Goal: Task Accomplishment & Management: Manage account settings

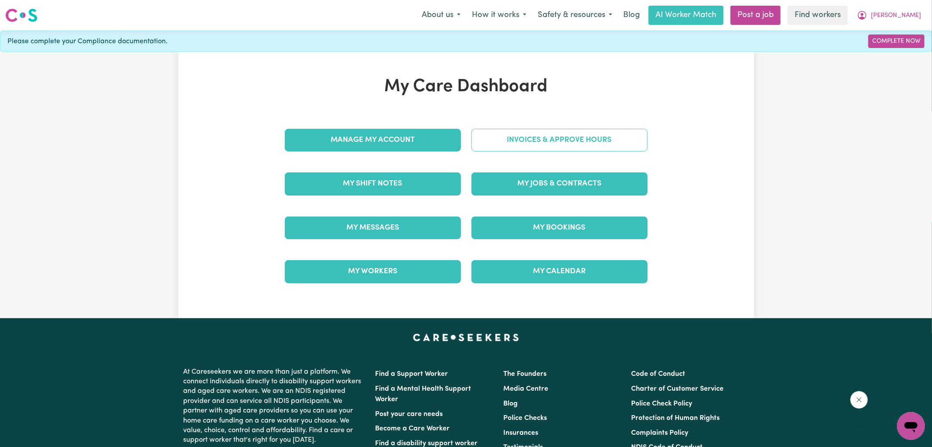
click at [503, 145] on link "Invoices & Approve Hours" at bounding box center [560, 140] width 176 height 23
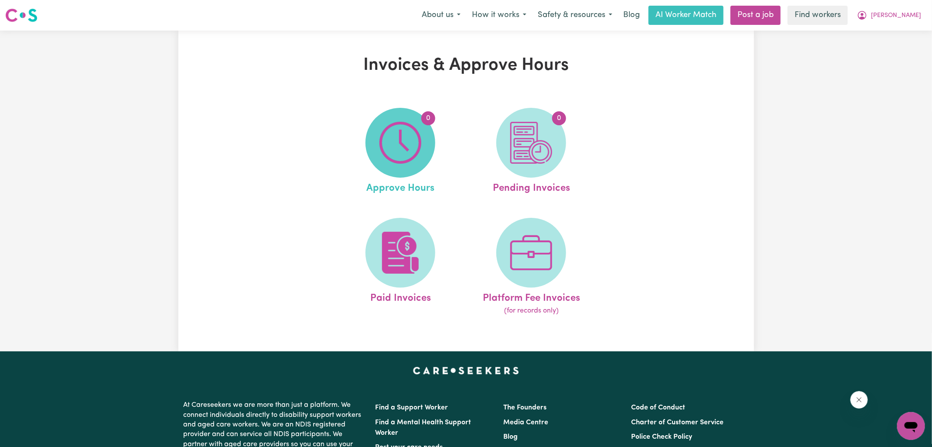
click at [400, 152] on img at bounding box center [401, 143] width 42 height 42
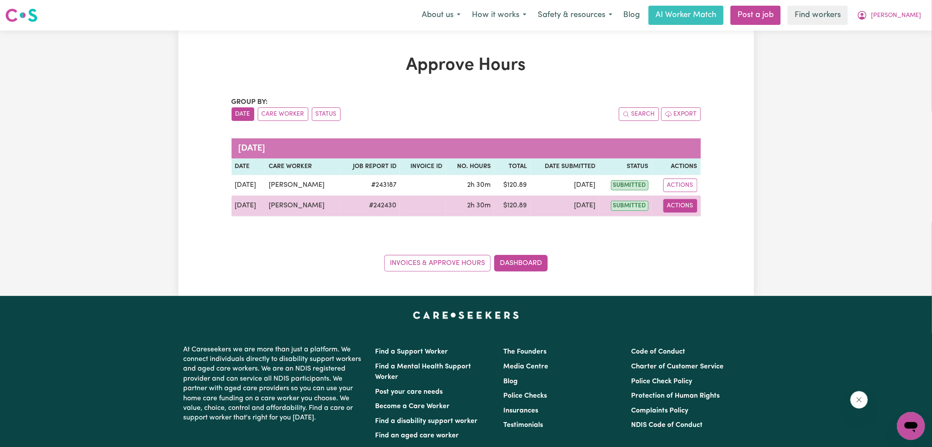
click at [671, 206] on button "Actions" at bounding box center [681, 206] width 34 height 14
click at [691, 233] on link "View Job Report" at bounding box center [702, 225] width 75 height 17
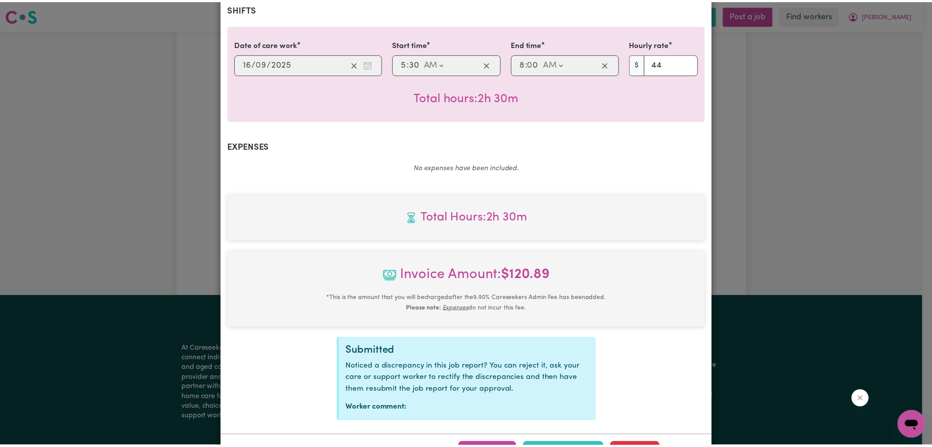
scroll to position [236, 0]
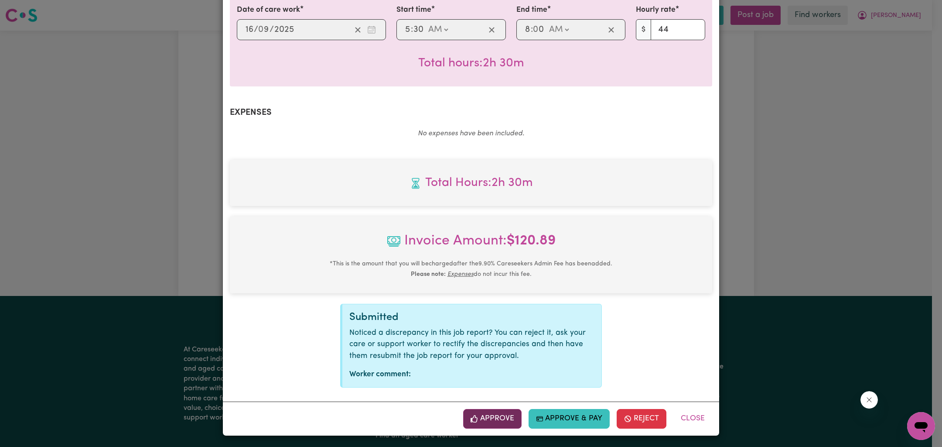
click at [501, 416] on button "Approve" at bounding box center [492, 418] width 58 height 19
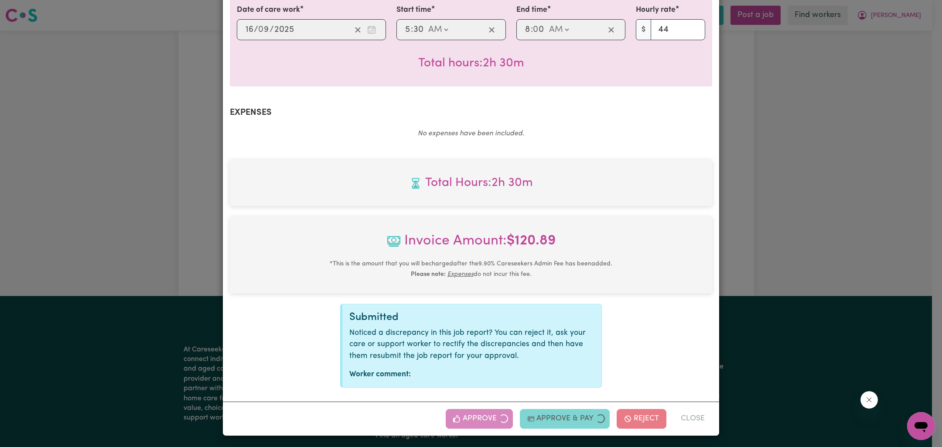
click at [875, 182] on div "Job Report # 242430 - [PERSON_NAME] Summary Job report # 242430 Client name: [P…" at bounding box center [471, 223] width 942 height 447
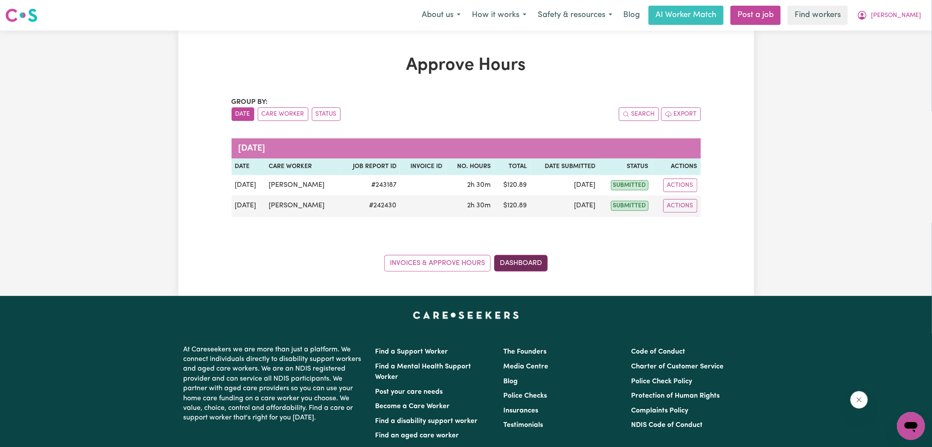
click at [530, 259] on link "Dashboard" at bounding box center [521, 263] width 54 height 17
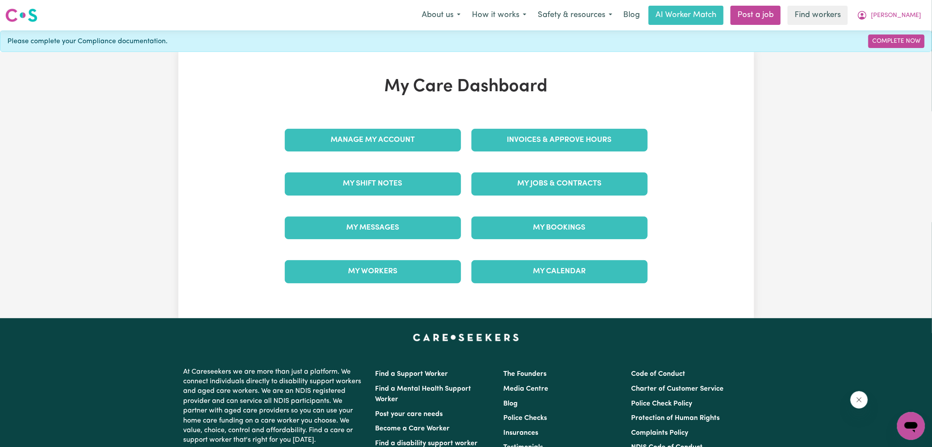
click at [535, 126] on div "Invoices & Approve Hours" at bounding box center [559, 140] width 187 height 44
click at [555, 147] on link "Invoices & Approve Hours" at bounding box center [560, 140] width 176 height 23
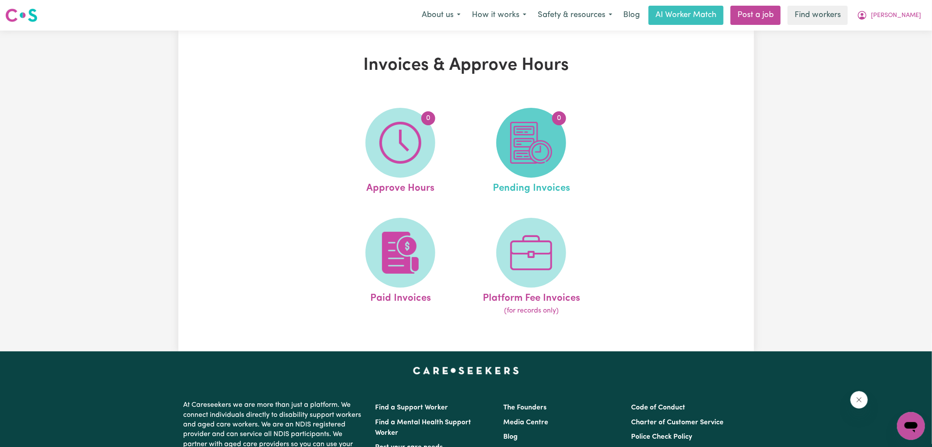
click at [531, 147] on img at bounding box center [531, 143] width 42 height 42
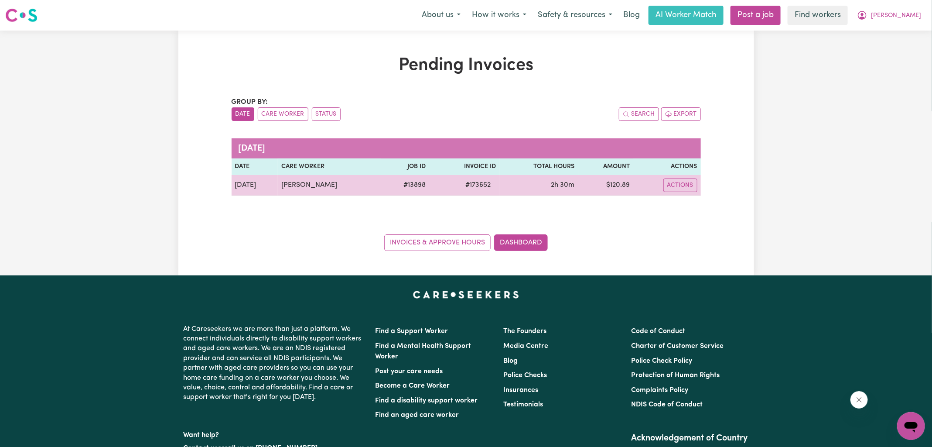
click at [475, 185] on span "# 173652" at bounding box center [478, 185] width 36 height 10
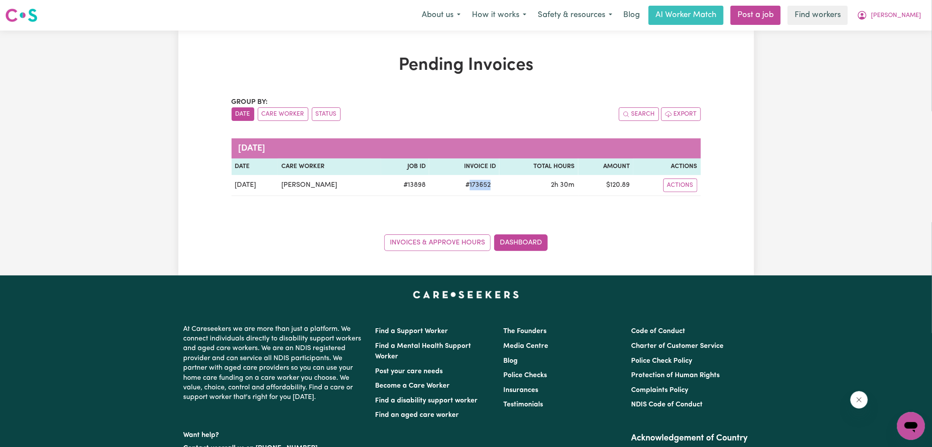
copy span "173652"
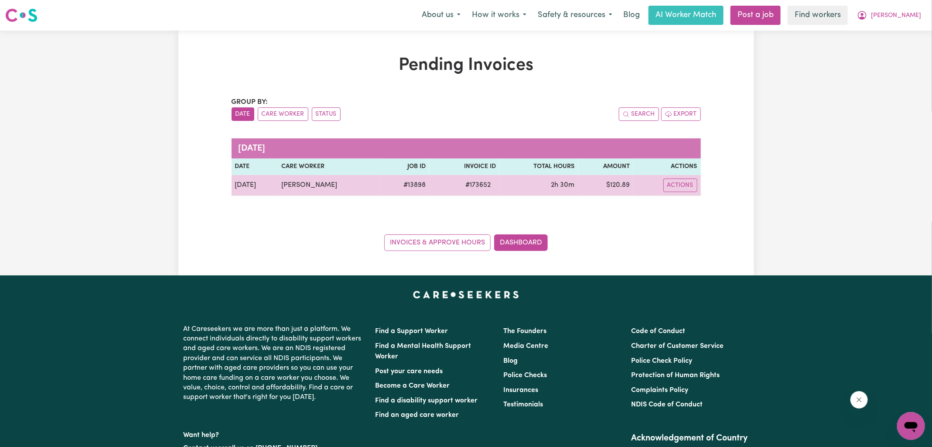
click at [614, 185] on td "$ 120.89" at bounding box center [606, 185] width 55 height 21
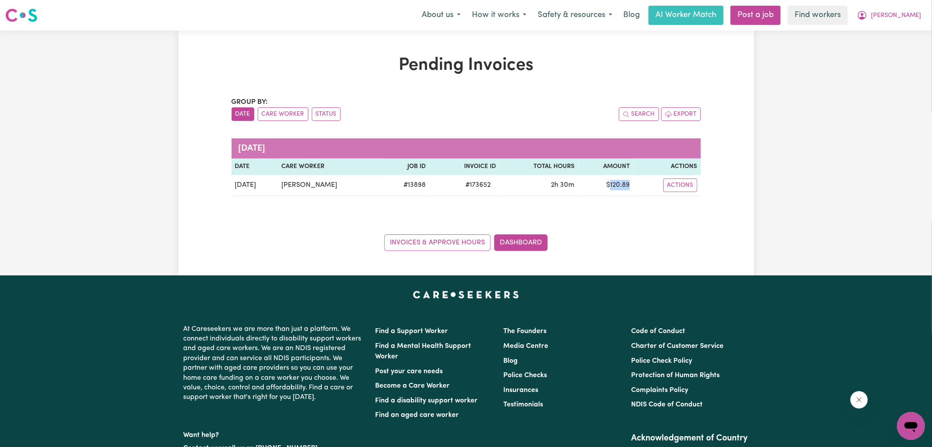
copy td "120.89"
click at [894, 12] on span "[PERSON_NAME]" at bounding box center [896, 16] width 50 height 10
click at [887, 48] on link "Logout" at bounding box center [892, 50] width 69 height 17
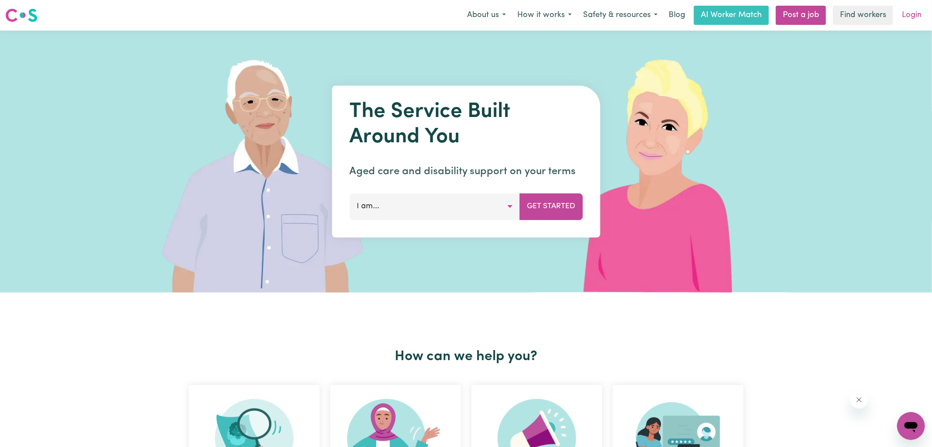
click at [905, 21] on link "Login" at bounding box center [912, 15] width 30 height 19
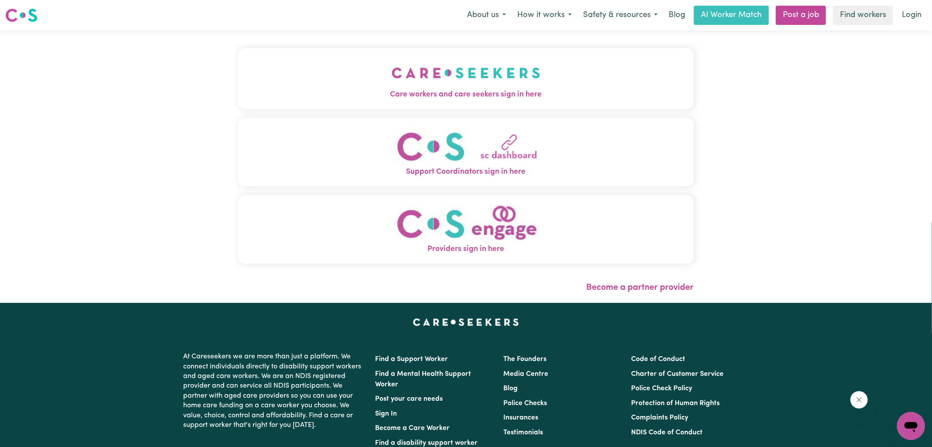
click at [473, 97] on span "Care workers and care seekers sign in here" at bounding box center [466, 94] width 456 height 11
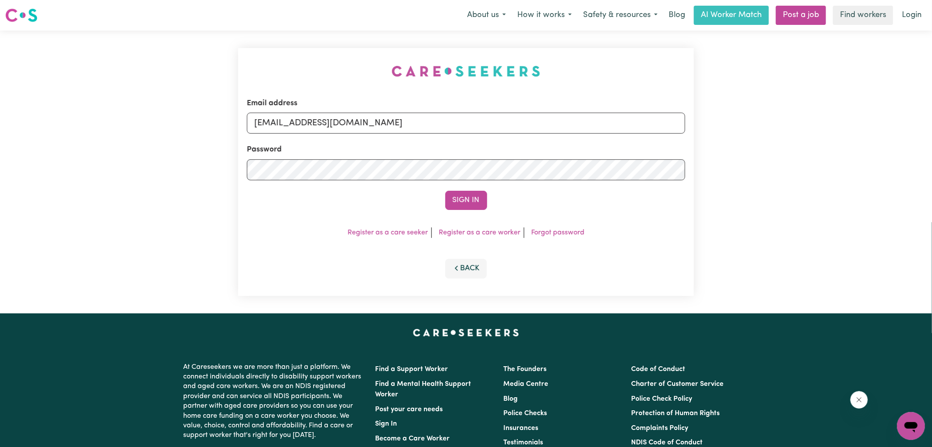
click at [317, 76] on div "Email address [EMAIL_ADDRESS][DOMAIN_NAME] Password Sign In Register as a care …" at bounding box center [466, 172] width 466 height 283
drag, startPoint x: 299, startPoint y: 123, endPoint x: 989, endPoint y: 171, distance: 691.4
click at [932, 171] on html "Menu About us How it works Safety & resources Blog AI Worker Match Post a job F…" at bounding box center [466, 330] width 932 height 661
type input "[EMAIL_ADDRESS][DOMAIN_NAME]"
click at [445, 191] on button "Sign In" at bounding box center [466, 200] width 42 height 19
